Goal: Task Accomplishment & Management: Complete application form

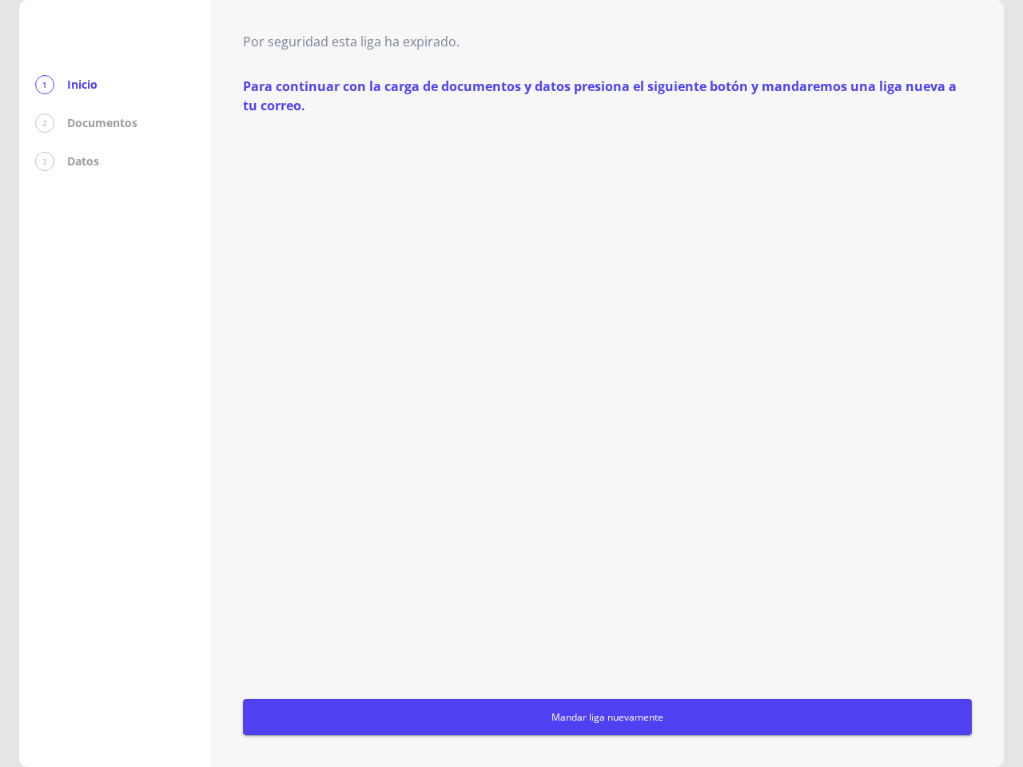
click at [511, 384] on div "Para continuar con la carga de documentos y datos presiona el siguiente botón y…" at bounding box center [607, 406] width 729 height 658
click at [607, 717] on span "Mandar liga nuevamente" at bounding box center [607, 717] width 716 height 17
